Goal: Entertainment & Leisure: Browse casually

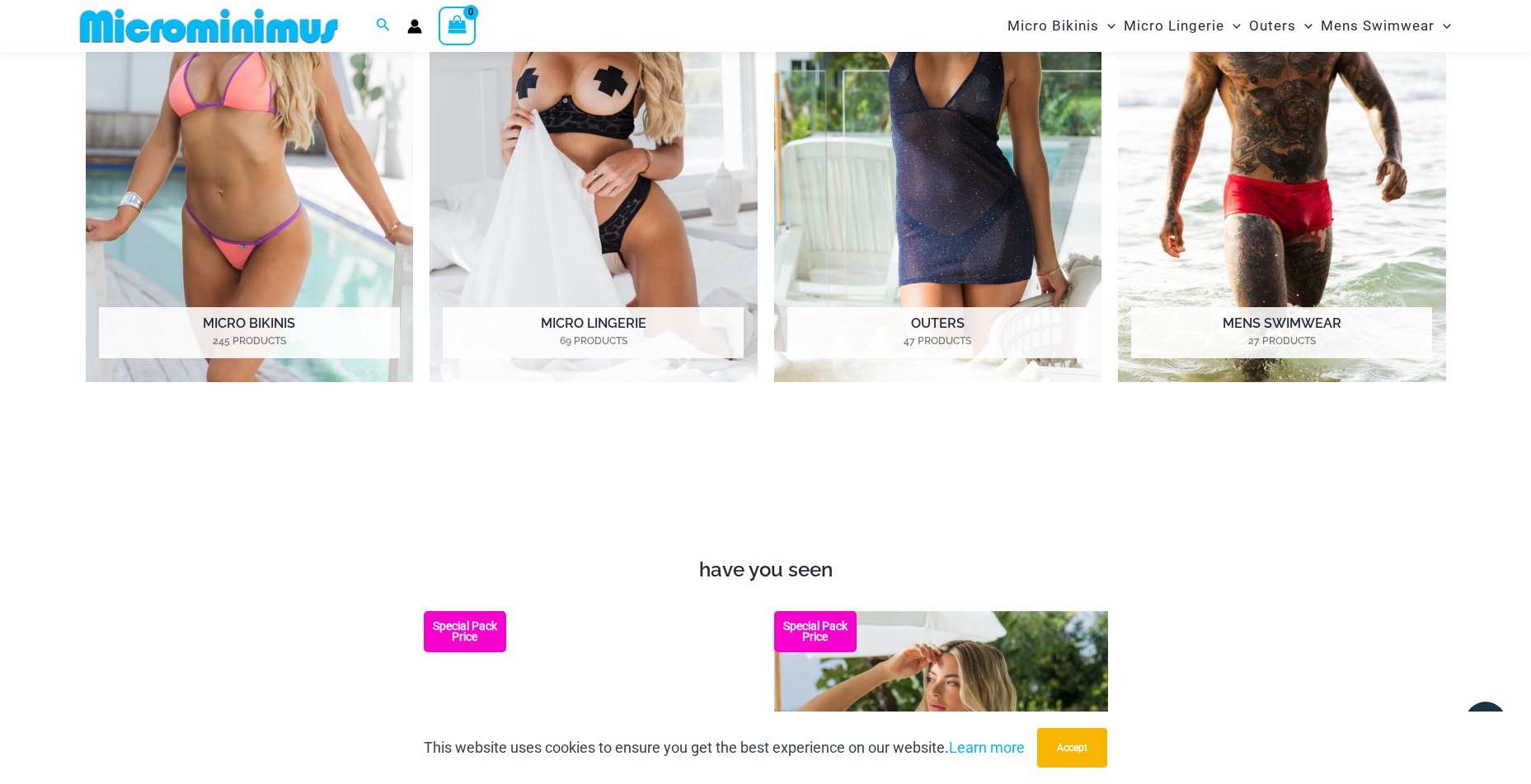
scroll to position [1198, 0]
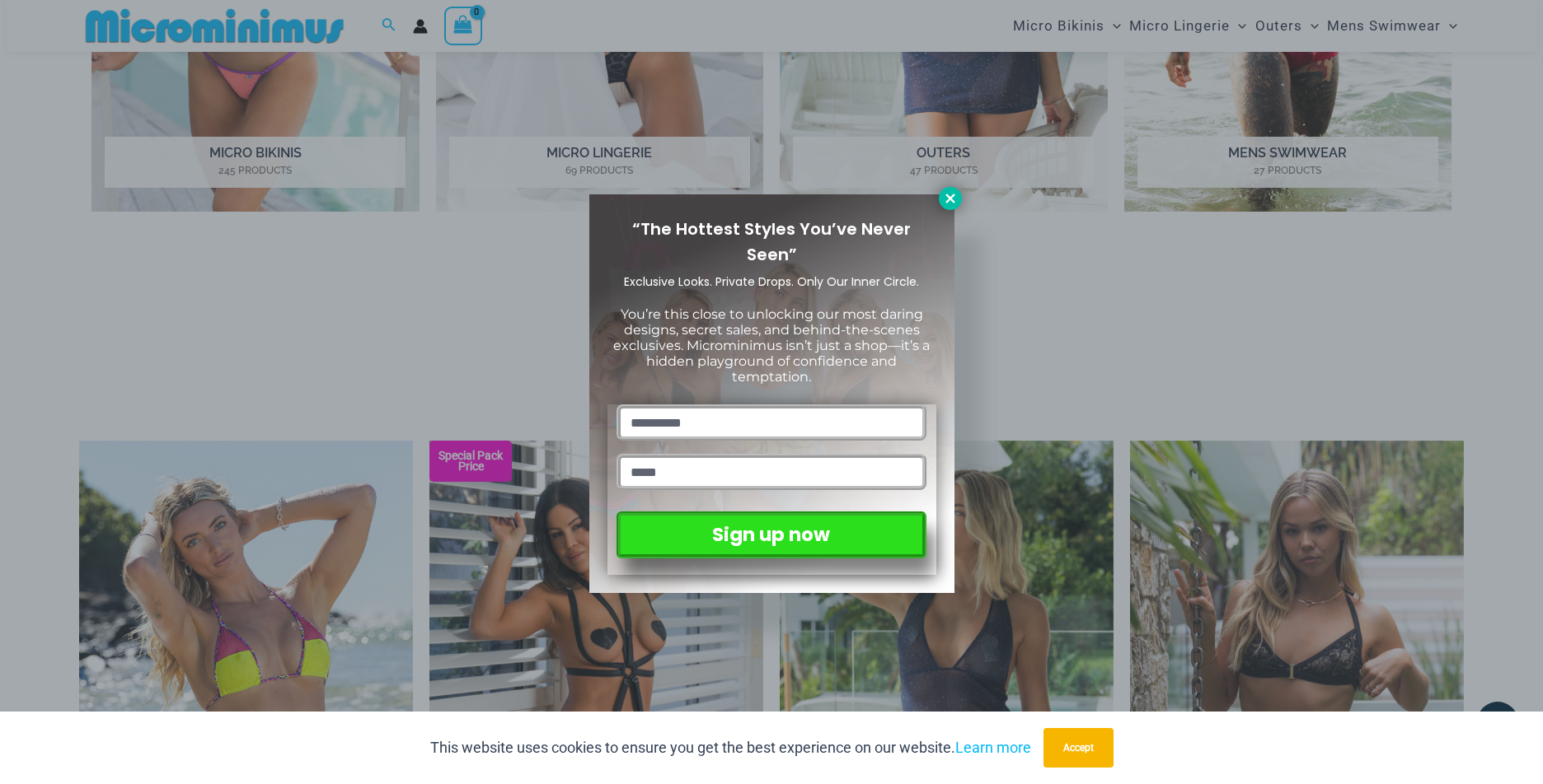
click at [947, 196] on icon at bounding box center [949, 198] width 9 height 9
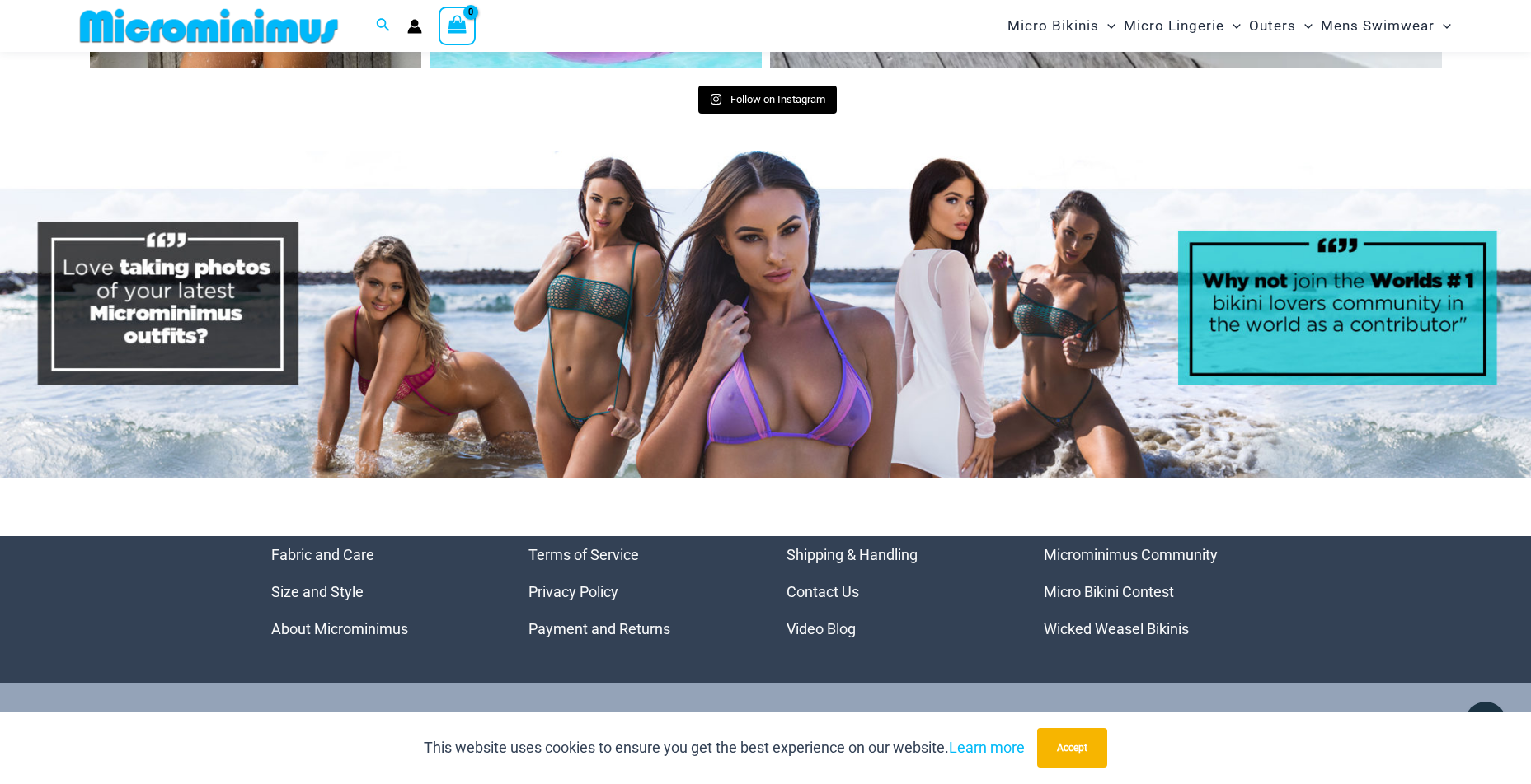
scroll to position [7857, 0]
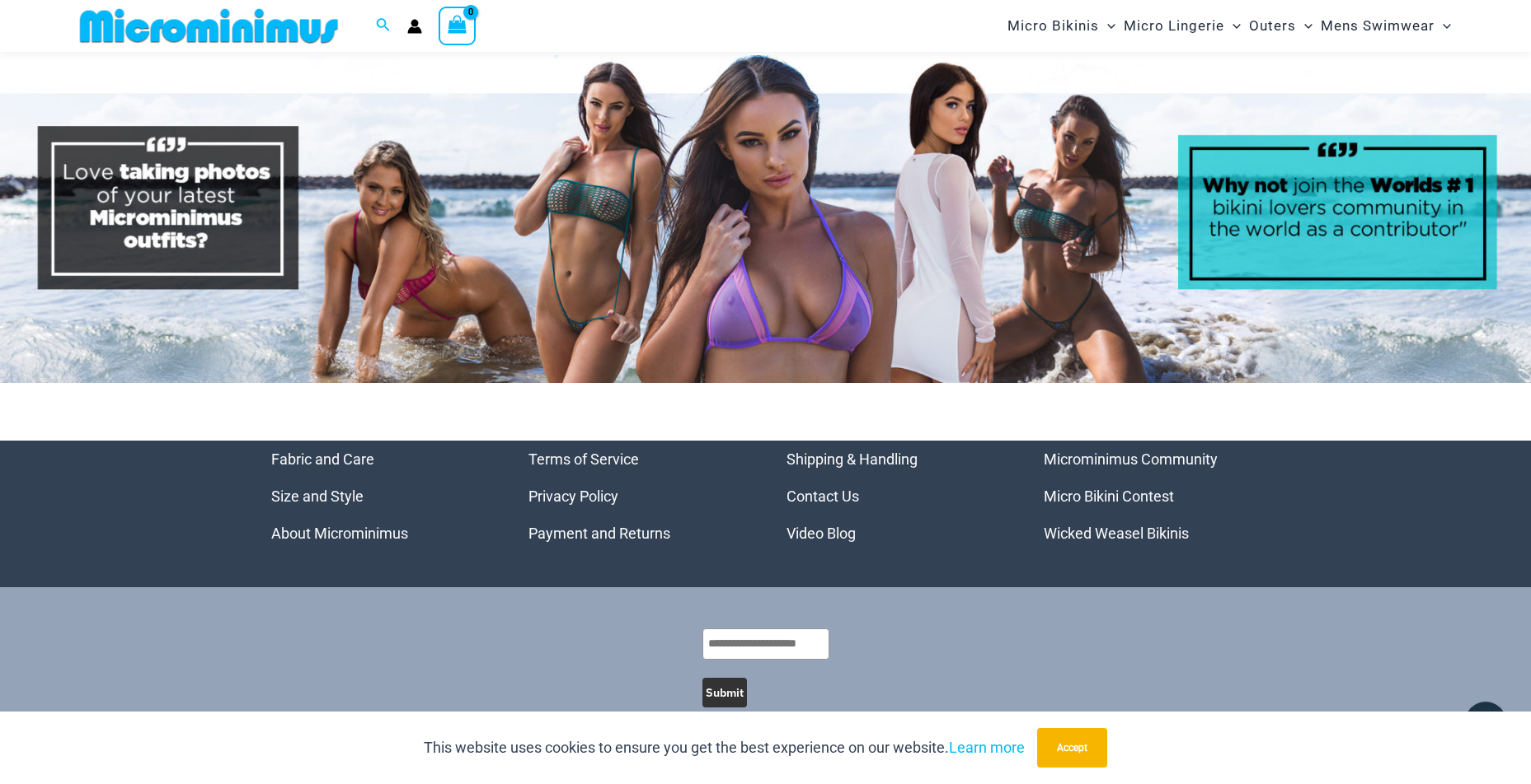
click at [825, 525] on link "Video Blog" at bounding box center [820, 534] width 69 height 18
